Goal: Browse casually

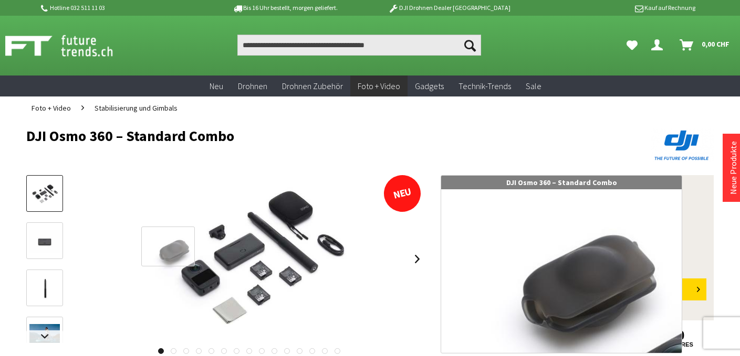
click at [168, 247] on div at bounding box center [168, 247] width 54 height 40
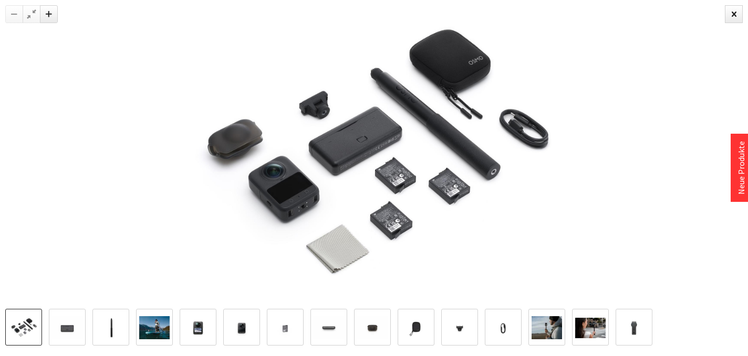
click at [372, 327] on img at bounding box center [372, 328] width 30 height 23
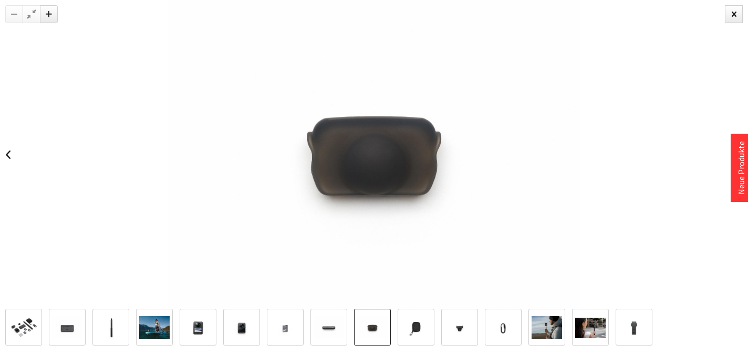
click at [416, 320] on img at bounding box center [416, 328] width 30 height 23
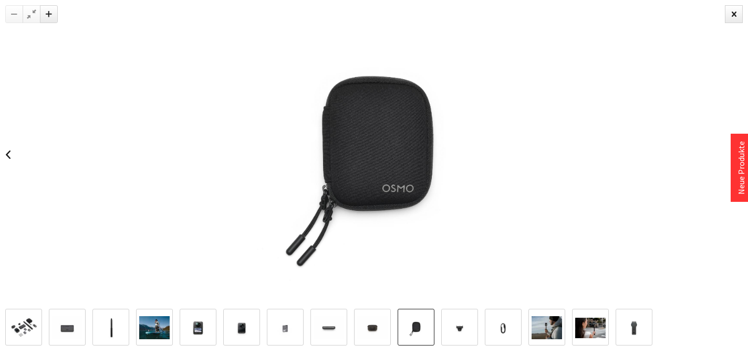
click at [458, 336] on img at bounding box center [459, 328] width 30 height 23
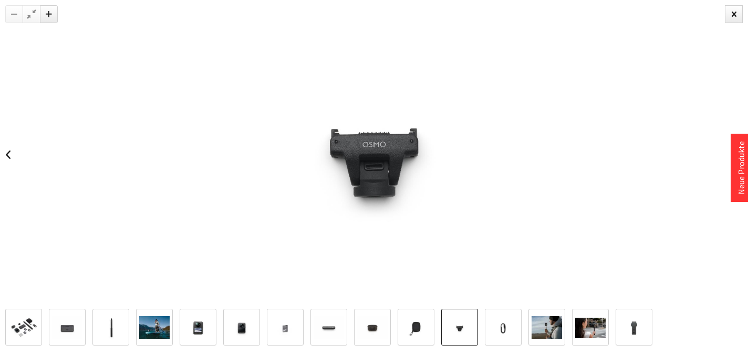
click at [502, 329] on img at bounding box center [503, 328] width 30 height 23
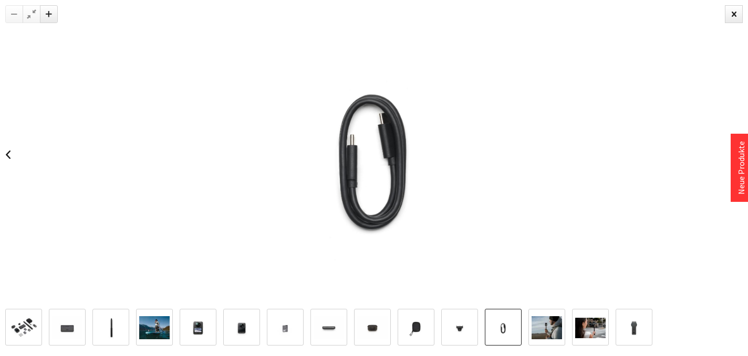
click at [545, 333] on img at bounding box center [546, 328] width 30 height 23
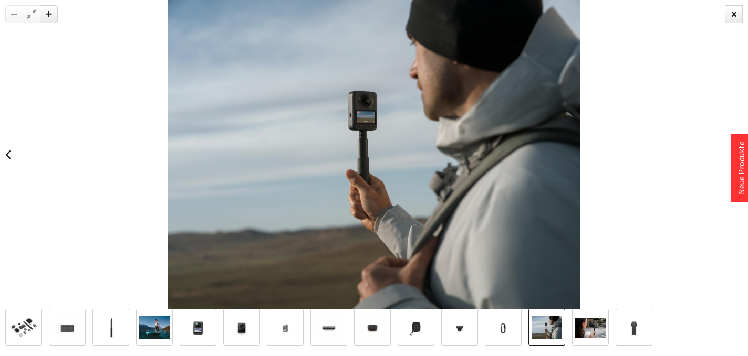
click at [588, 325] on img at bounding box center [590, 328] width 30 height 20
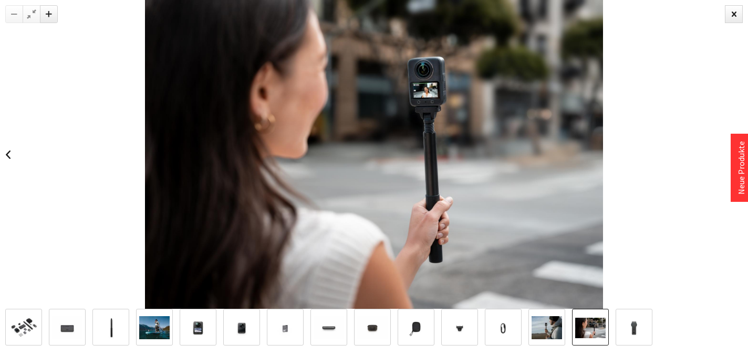
click at [635, 331] on img at bounding box center [633, 328] width 30 height 23
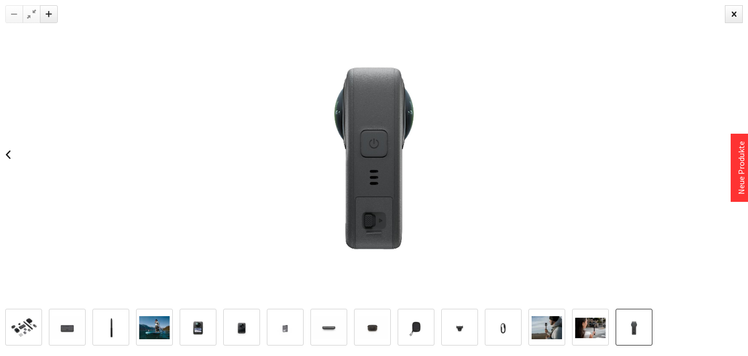
click at [24, 326] on img at bounding box center [23, 328] width 30 height 23
